Goal: Transaction & Acquisition: Purchase product/service

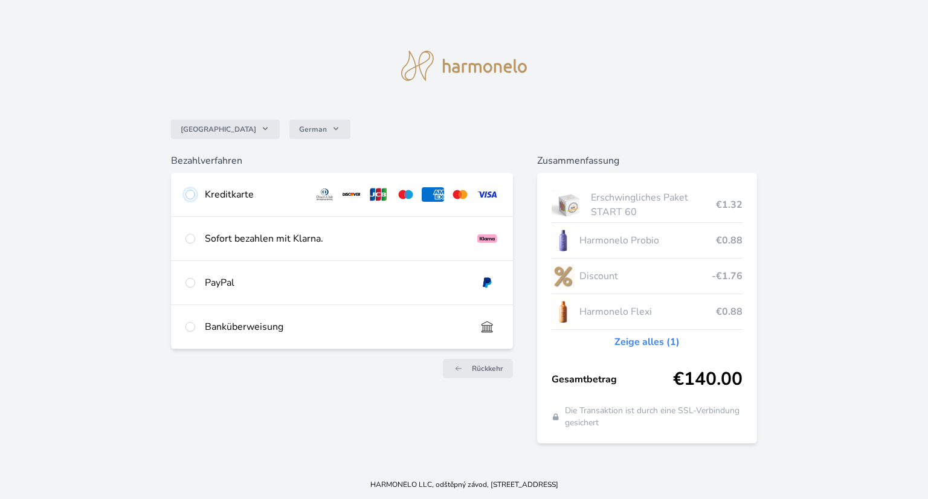
click at [187, 193] on input "radio" at bounding box center [190, 195] width 10 height 10
radio input "true"
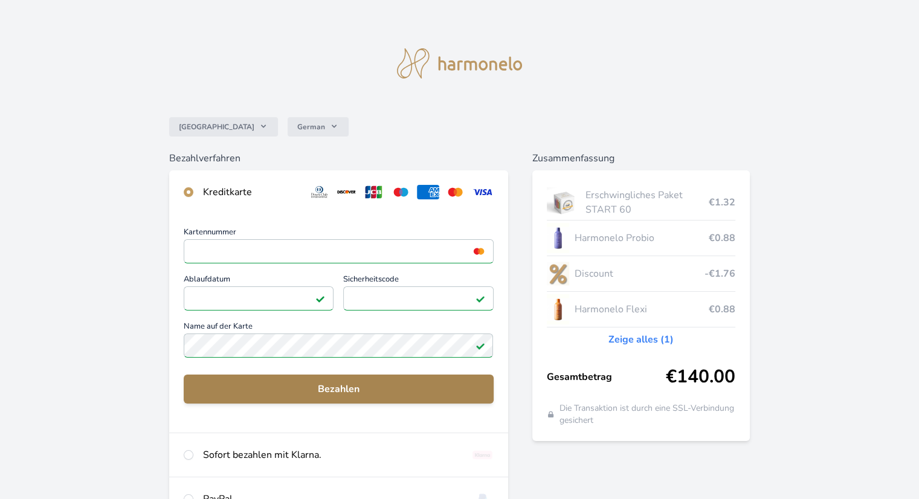
click at [340, 383] on span "Bezahlen" at bounding box center [338, 389] width 290 height 14
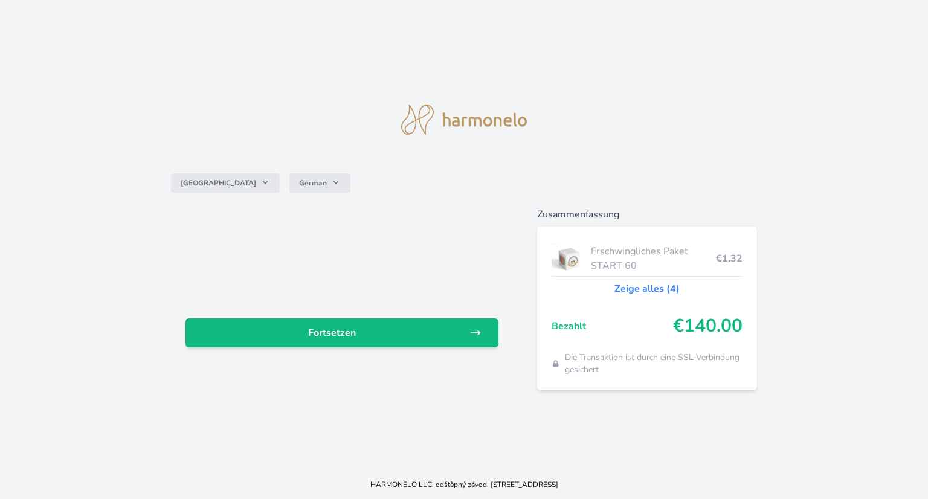
drag, startPoint x: 754, startPoint y: 168, endPoint x: 756, endPoint y: 175, distance: 7.1
click at [756, 175] on div "Deutschland German" at bounding box center [464, 183] width 587 height 48
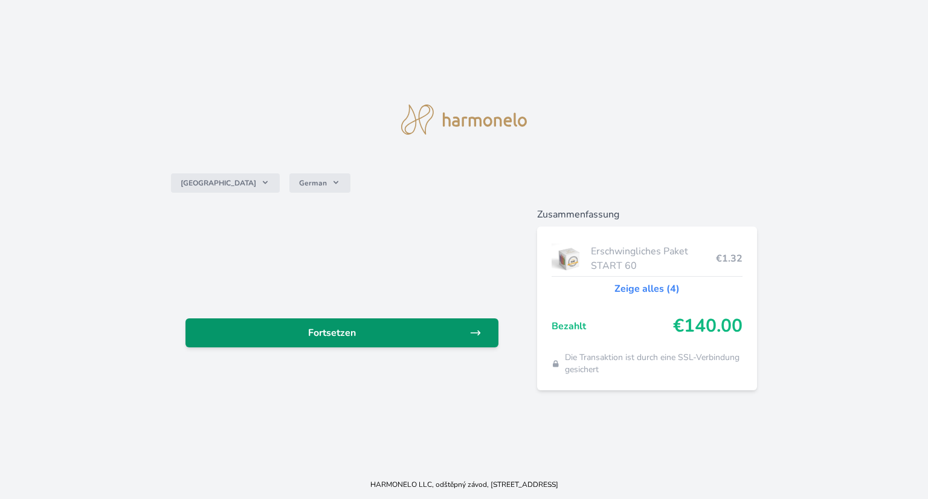
click at [466, 327] on span "Fortsetzen" at bounding box center [332, 333] width 274 height 14
